Goal: Information Seeking & Learning: Check status

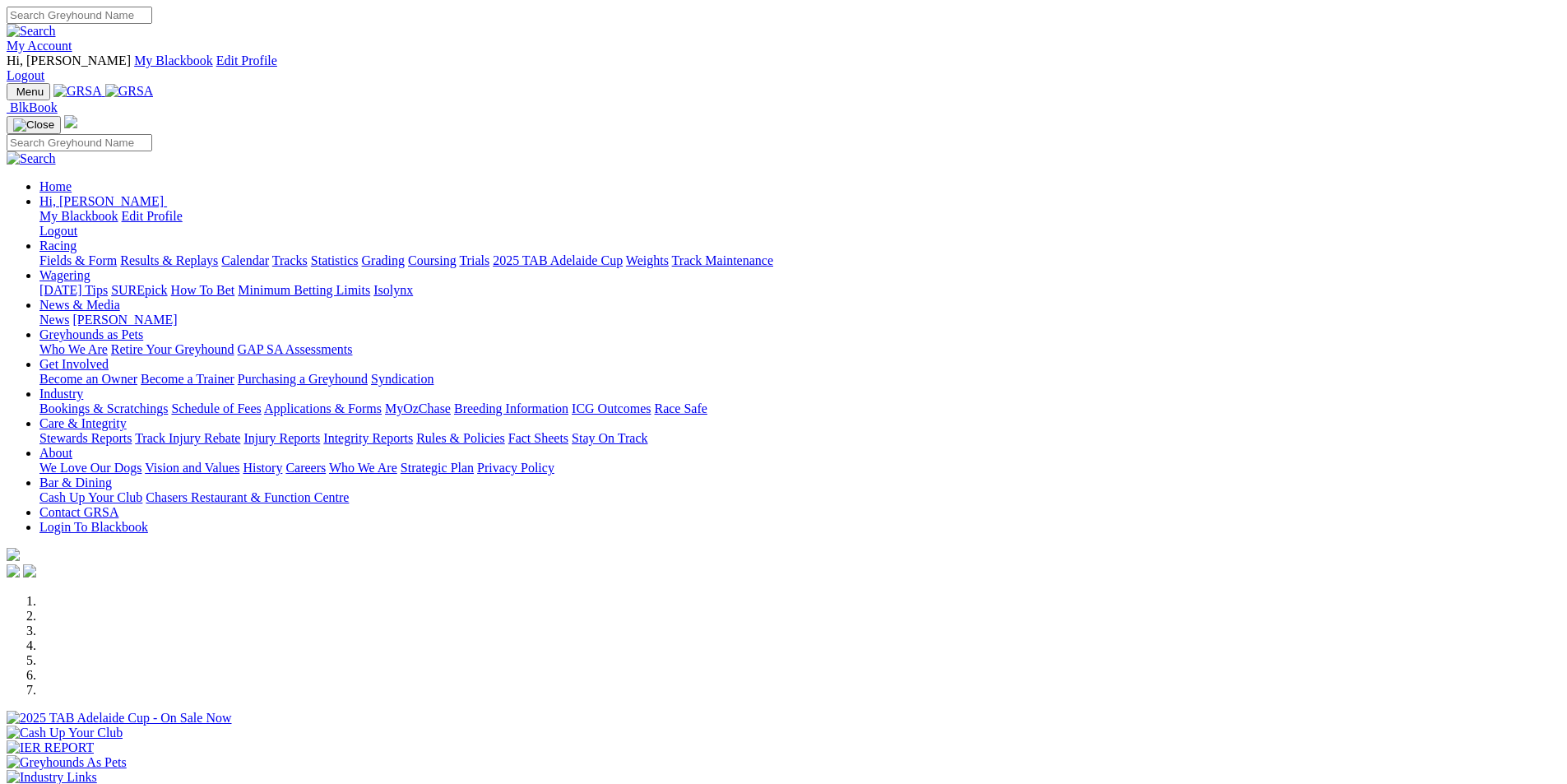
click at [76, 238] on link "Racing" at bounding box center [57, 245] width 37 height 14
click at [218, 253] on link "Results & Replays" at bounding box center [170, 260] width 98 height 14
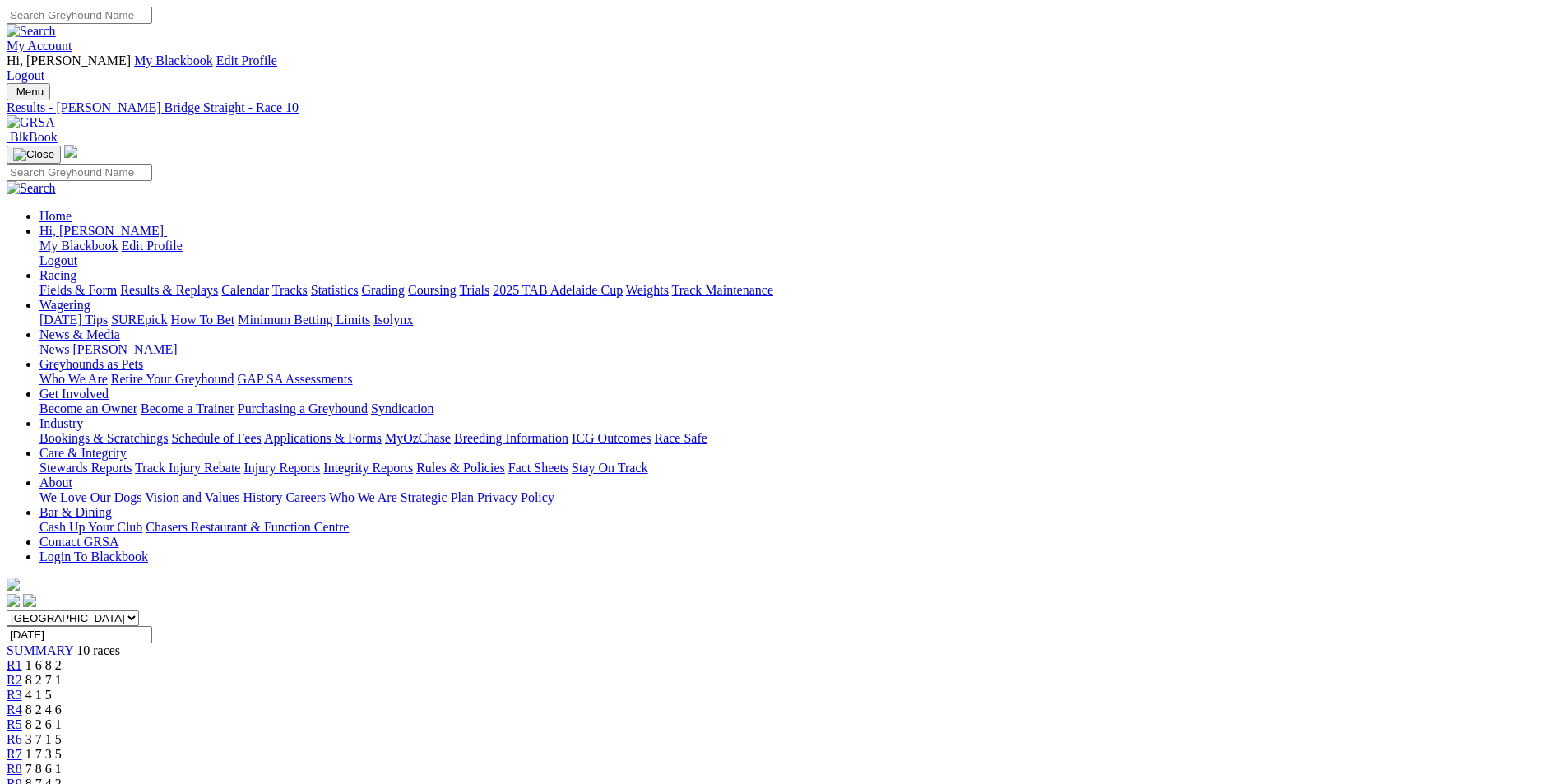
click at [62, 776] on span "8 7 4 2" at bounding box center [43, 783] width 36 height 14
click at [69, 783] on span "2 1 4 8" at bounding box center [50, 797] width 36 height 14
click at [62, 776] on span "8 7 4 2" at bounding box center [43, 783] width 36 height 14
click at [62, 761] on span "7 8 6 1" at bounding box center [43, 768] width 36 height 14
click at [62, 746] on span "1 7 3 5" at bounding box center [43, 753] width 36 height 14
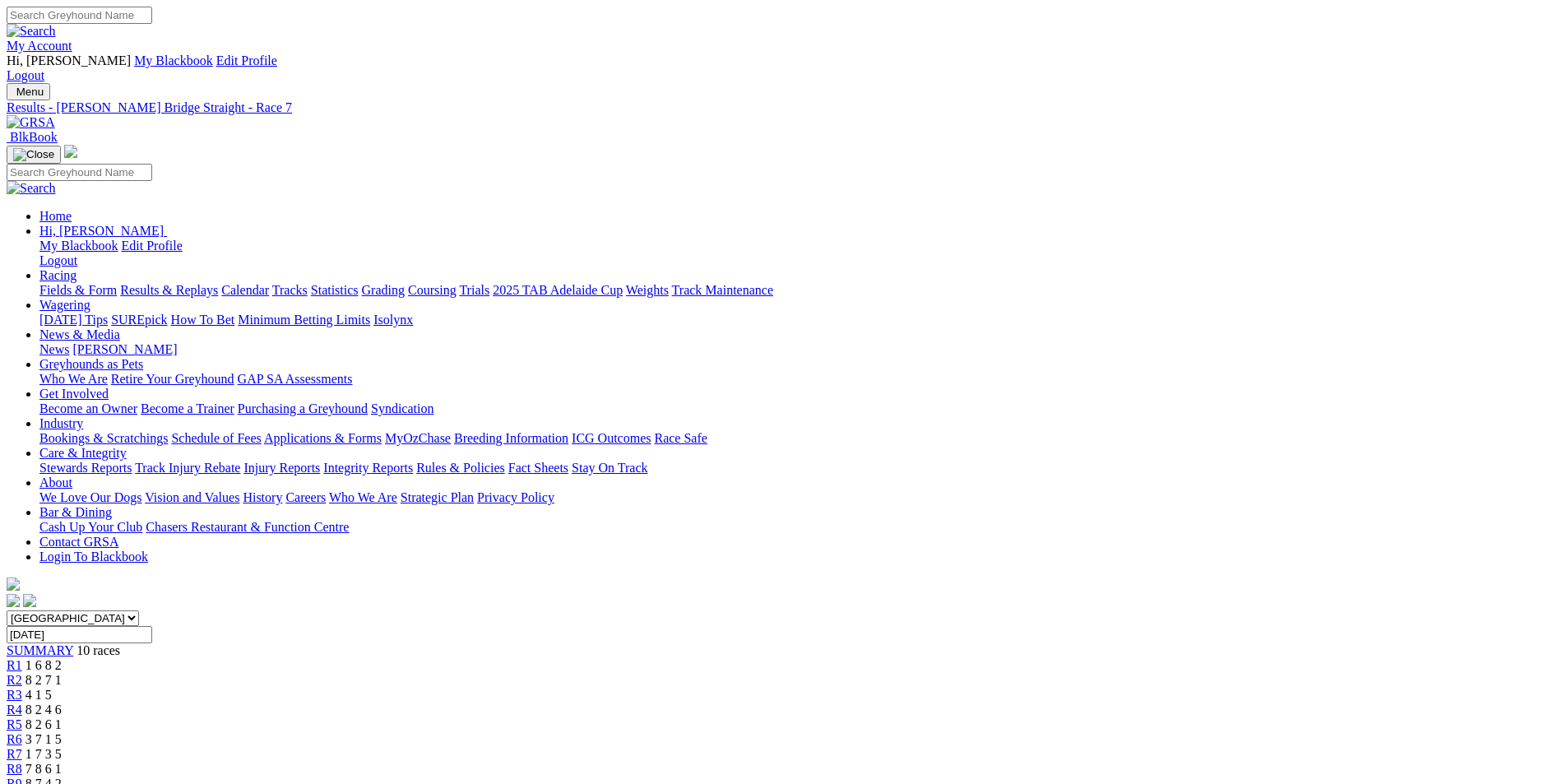
click at [62, 732] on span "3 7 1 5" at bounding box center [43, 739] width 36 height 14
click at [62, 717] on span "8 2 6 1" at bounding box center [43, 724] width 36 height 14
click at [62, 702] on span "8 2 4 6" at bounding box center [43, 709] width 36 height 14
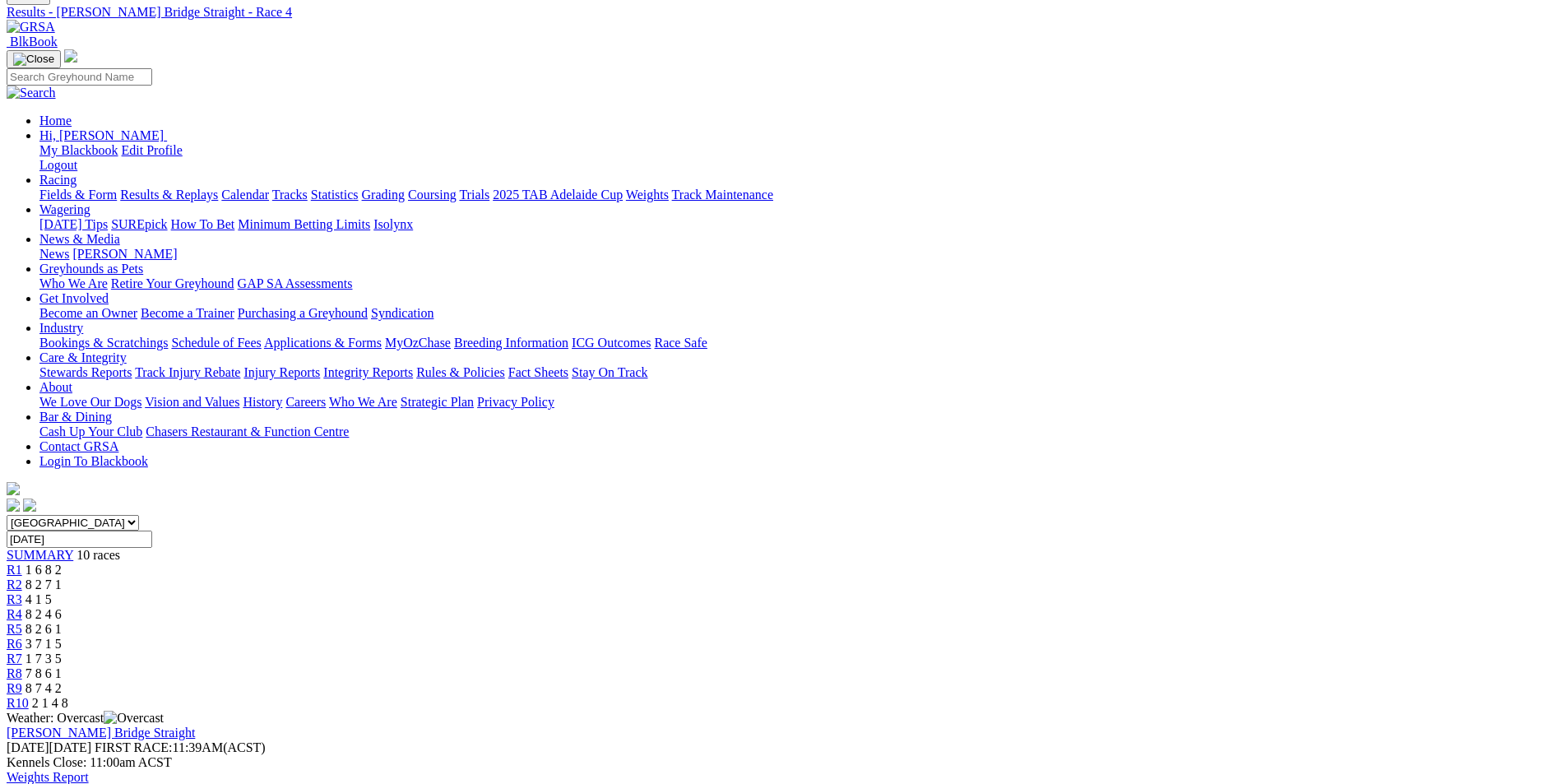
scroll to position [119, 0]
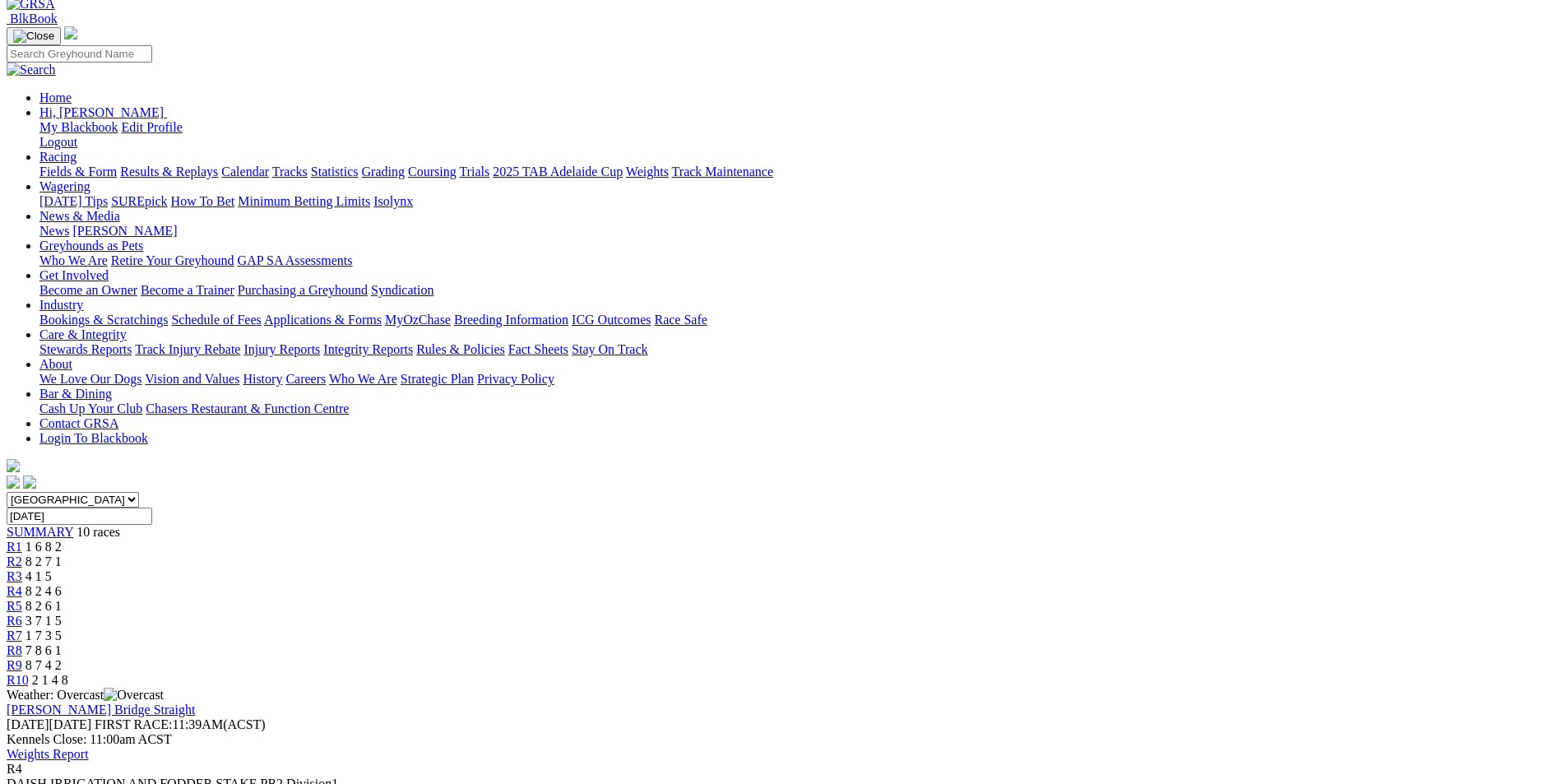
click at [62, 599] on span "8 2 6 1" at bounding box center [43, 605] width 36 height 14
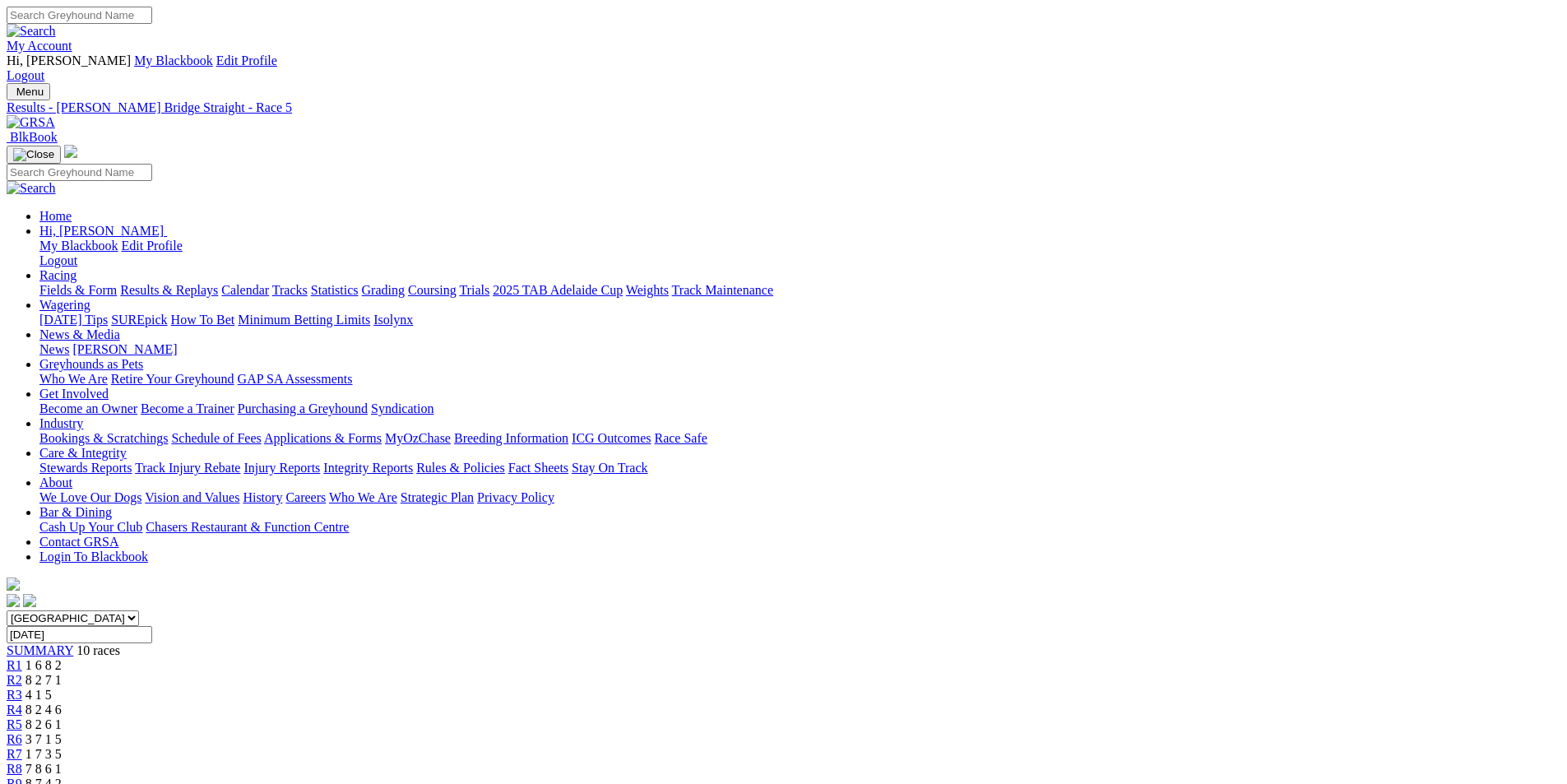
click at [62, 732] on span "3 7 1 5" at bounding box center [43, 739] width 36 height 14
click at [62, 717] on span "8 2 6 1" at bounding box center [43, 724] width 36 height 14
click at [62, 702] on span "8 2 4 6" at bounding box center [43, 709] width 36 height 14
click at [52, 687] on span "4 1 5" at bounding box center [39, 694] width 26 height 14
click at [62, 673] on span "8 2 7 1" at bounding box center [43, 680] width 36 height 14
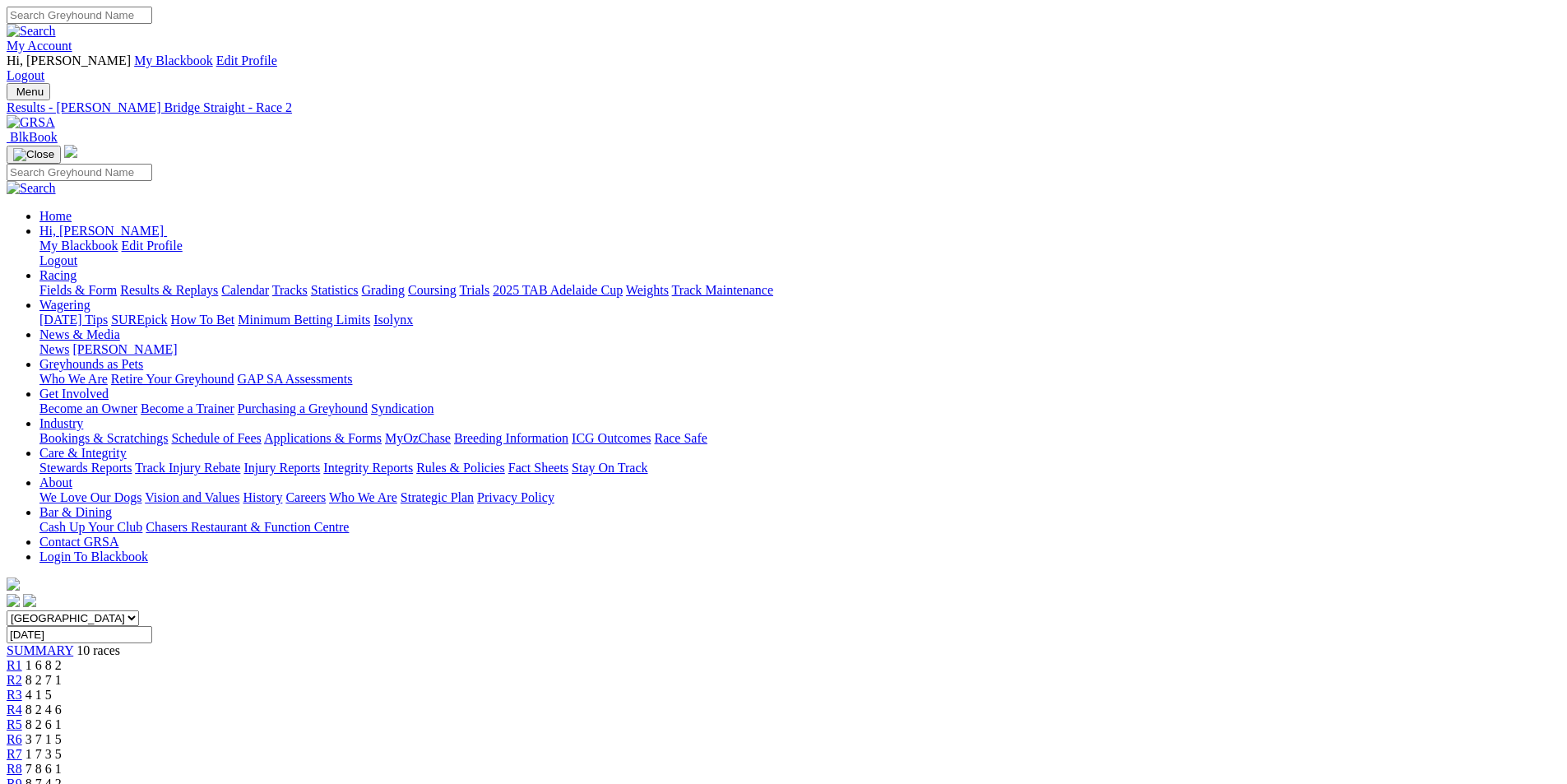
click at [62, 658] on span "1 6 8 2" at bounding box center [43, 664] width 36 height 14
click at [538, 673] on div "R2 8 2 7 1" at bounding box center [784, 680] width 1554 height 15
click at [52, 687] on span "4 1 5" at bounding box center [39, 694] width 26 height 14
click at [62, 702] on span "8 2 4 6" at bounding box center [43, 709] width 36 height 14
click at [62, 717] on span "8 2 6 1" at bounding box center [43, 724] width 36 height 14
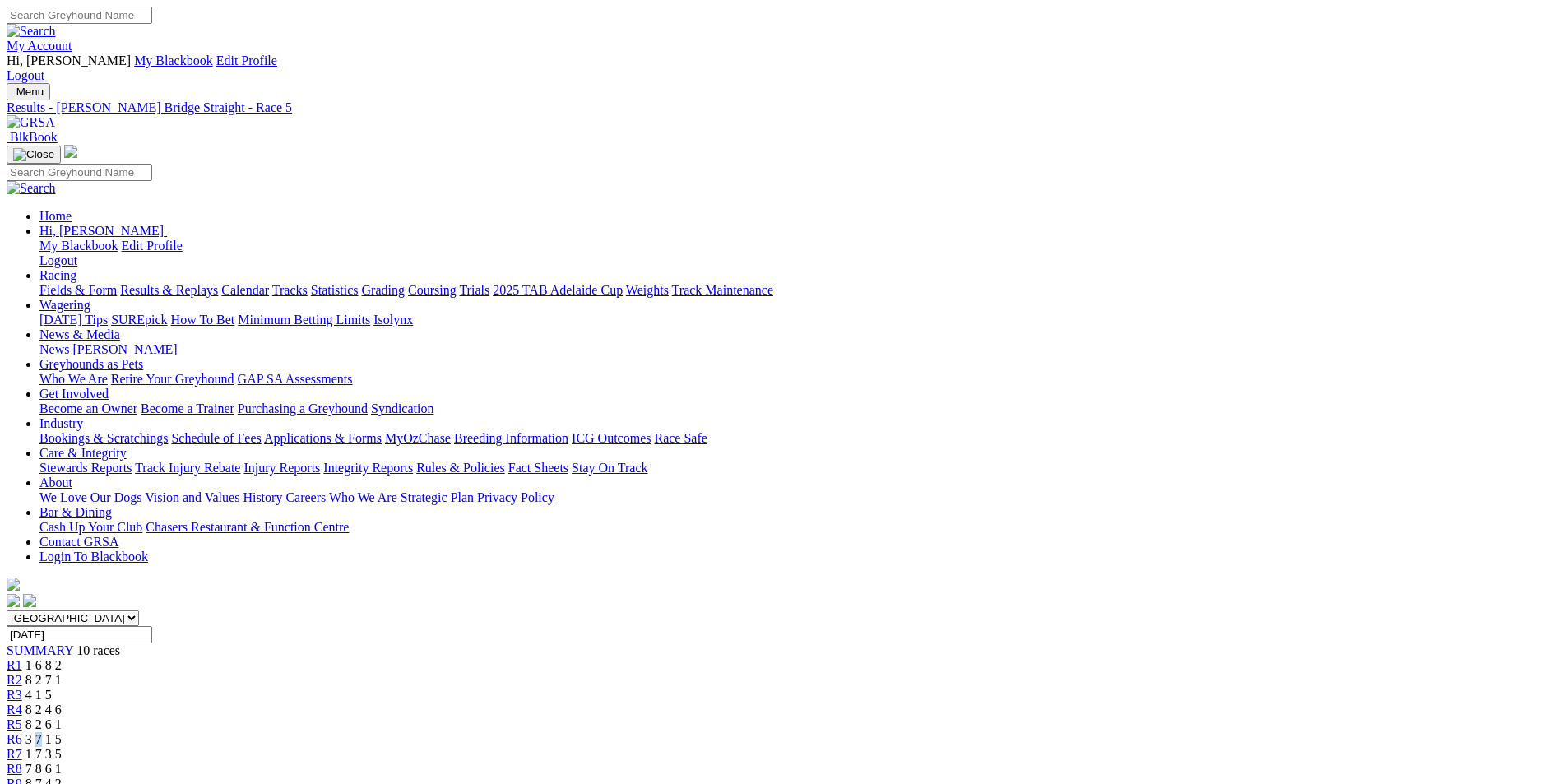
click at [62, 732] on span "3 7 1 5" at bounding box center [43, 739] width 36 height 14
click at [62, 746] on span "1 7 3 5" at bounding box center [43, 753] width 36 height 14
click at [62, 761] on span "7 8 6 1" at bounding box center [43, 768] width 36 height 14
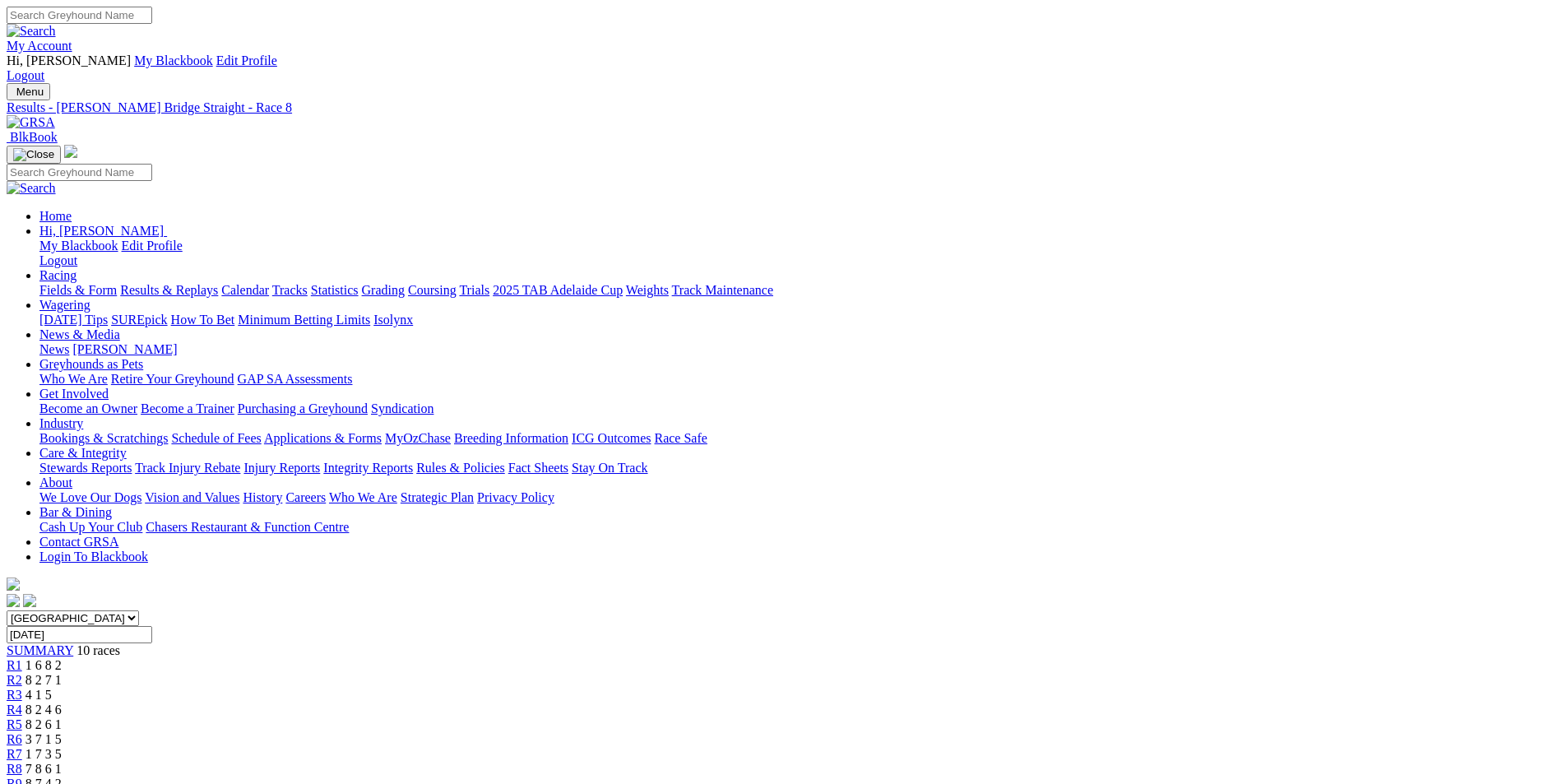
click at [62, 776] on span "8 7 4 2" at bounding box center [43, 783] width 36 height 14
click at [69, 783] on span "2 1 4 8" at bounding box center [50, 797] width 36 height 14
click at [62, 658] on span "1 6 8 2" at bounding box center [43, 664] width 36 height 14
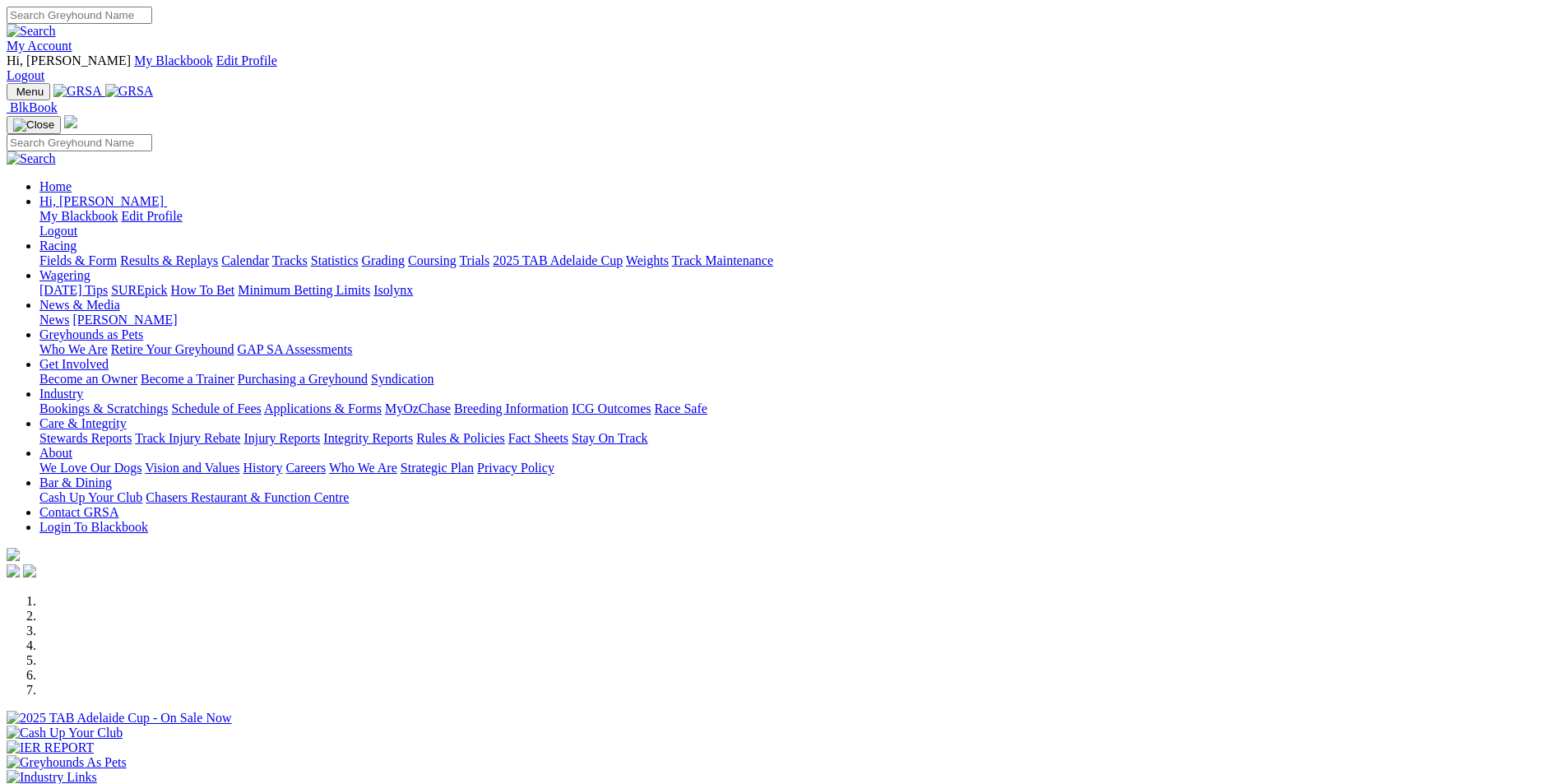
click at [218, 253] on link "Results & Replays" at bounding box center [170, 260] width 98 height 14
